Goal: Information Seeking & Learning: Learn about a topic

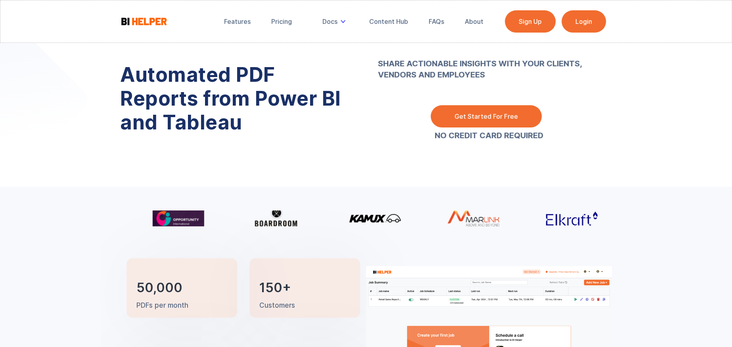
click at [269, 34] on div "Features Pricing Secure Email Delivery Docs Tutorials Email Authentication API …" at bounding box center [366, 21] width 732 height 43
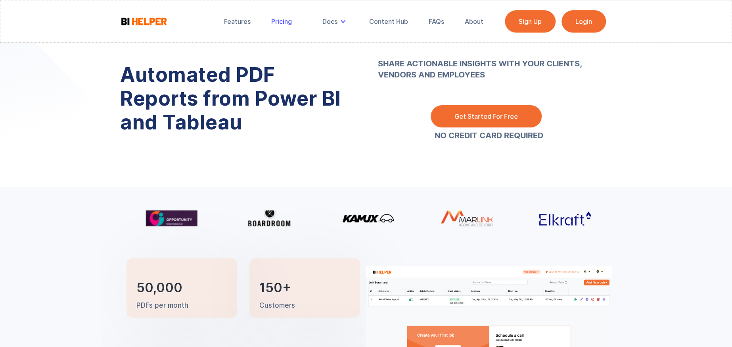
click at [274, 27] on link "Pricing" at bounding box center [282, 21] width 32 height 17
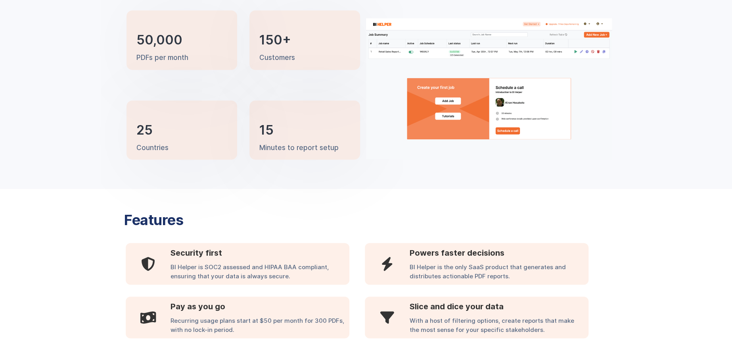
scroll to position [303, 0]
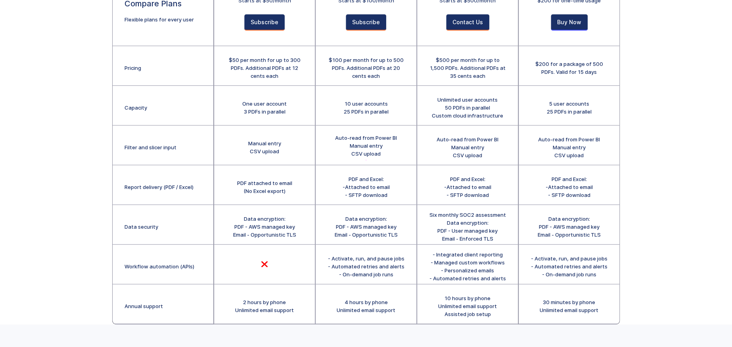
scroll to position [145, 0]
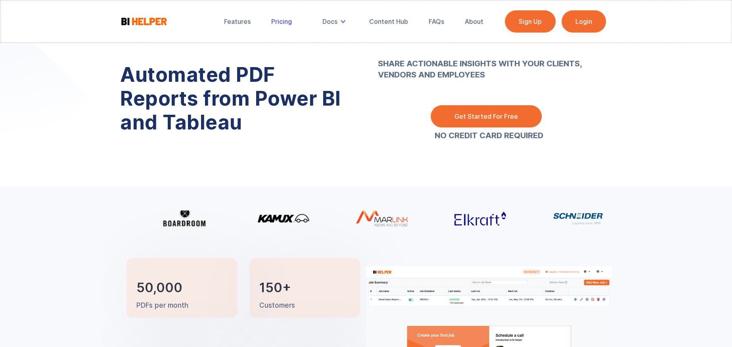
click at [292, 21] on link "Pricing" at bounding box center [282, 21] width 32 height 17
